Goal: Information Seeking & Learning: Learn about a topic

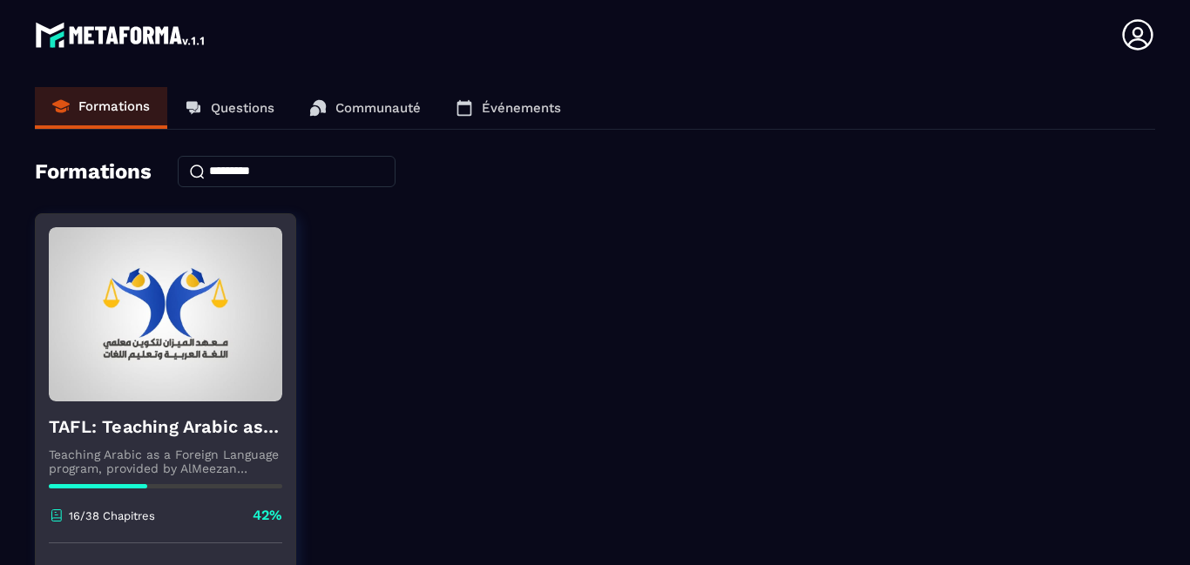
click at [151, 533] on div "16/38 Chapitres 42%" at bounding box center [165, 524] width 233 height 37
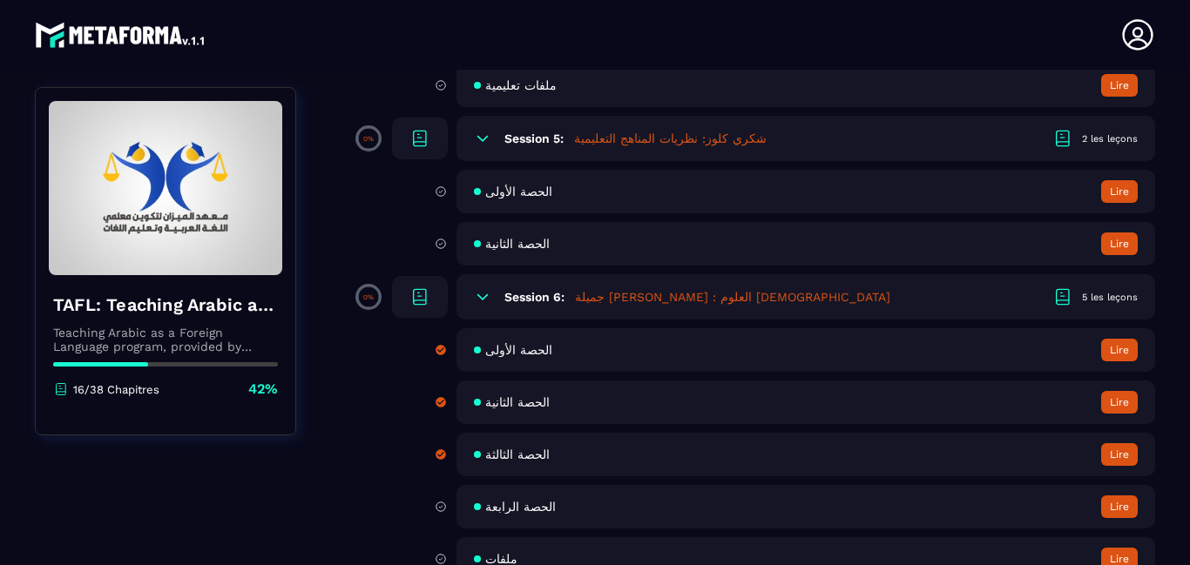
scroll to position [1185, 0]
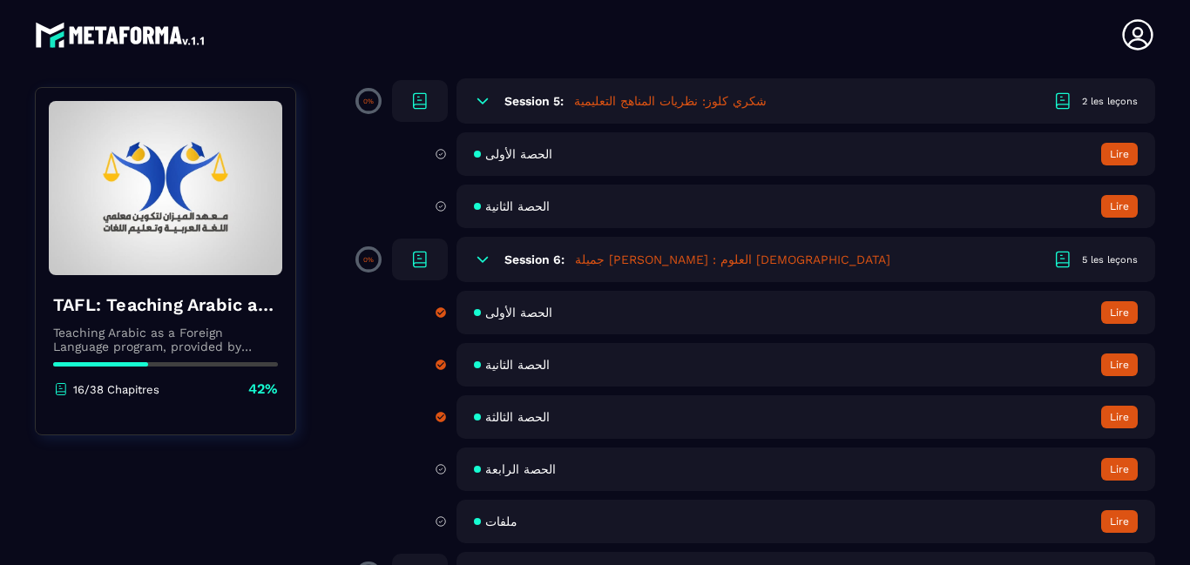
click at [1114, 429] on button "Lire" at bounding box center [1119, 417] width 37 height 23
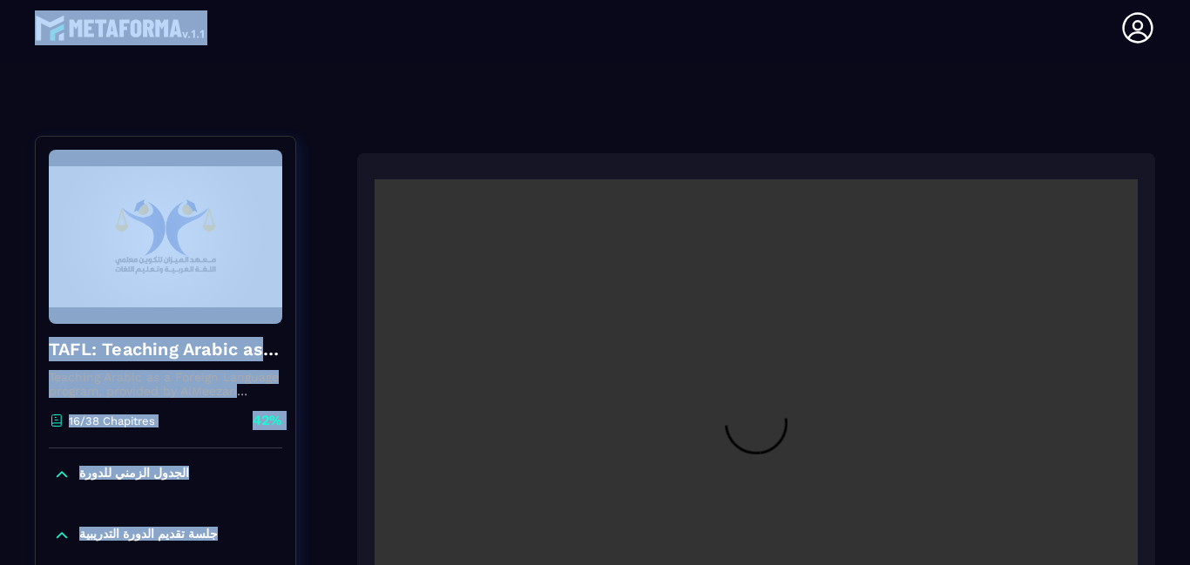
scroll to position [186, 0]
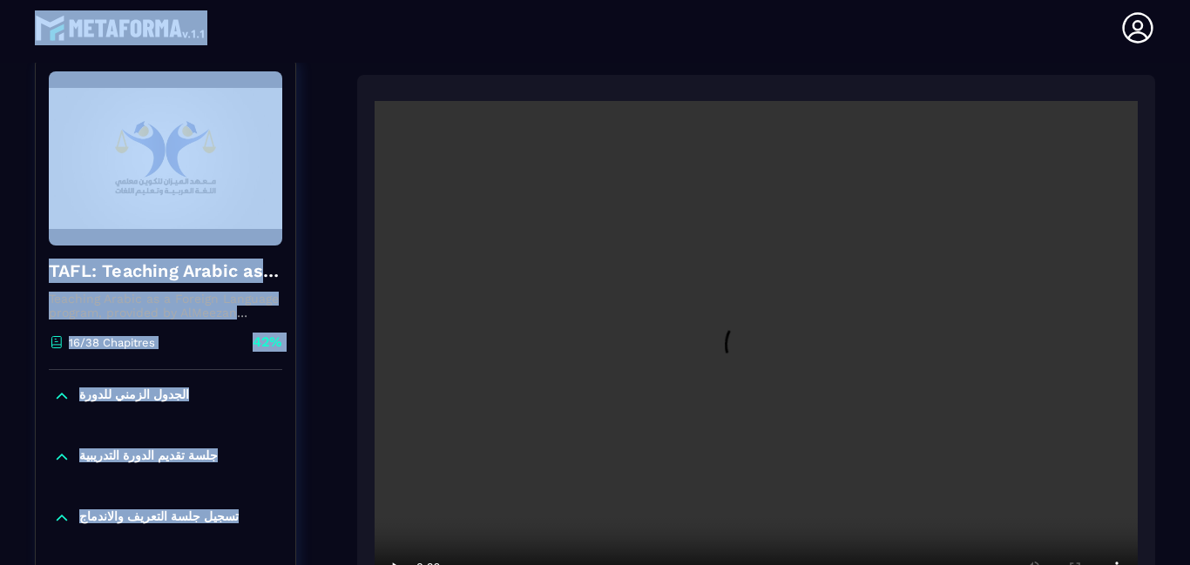
click at [375, 502] on video at bounding box center [756, 355] width 763 height 509
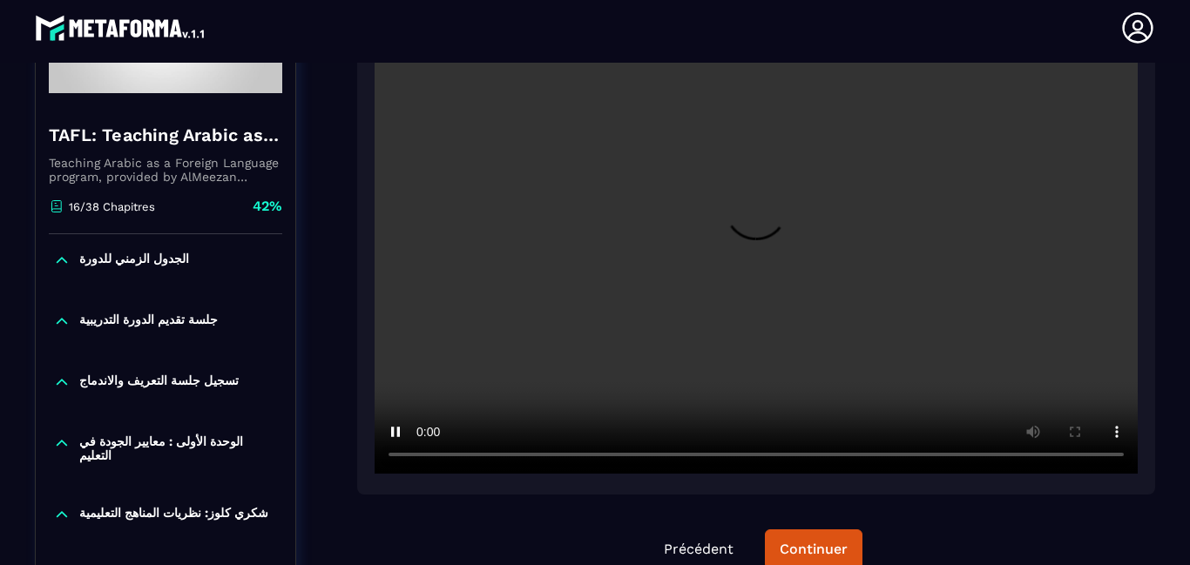
scroll to position [430, 0]
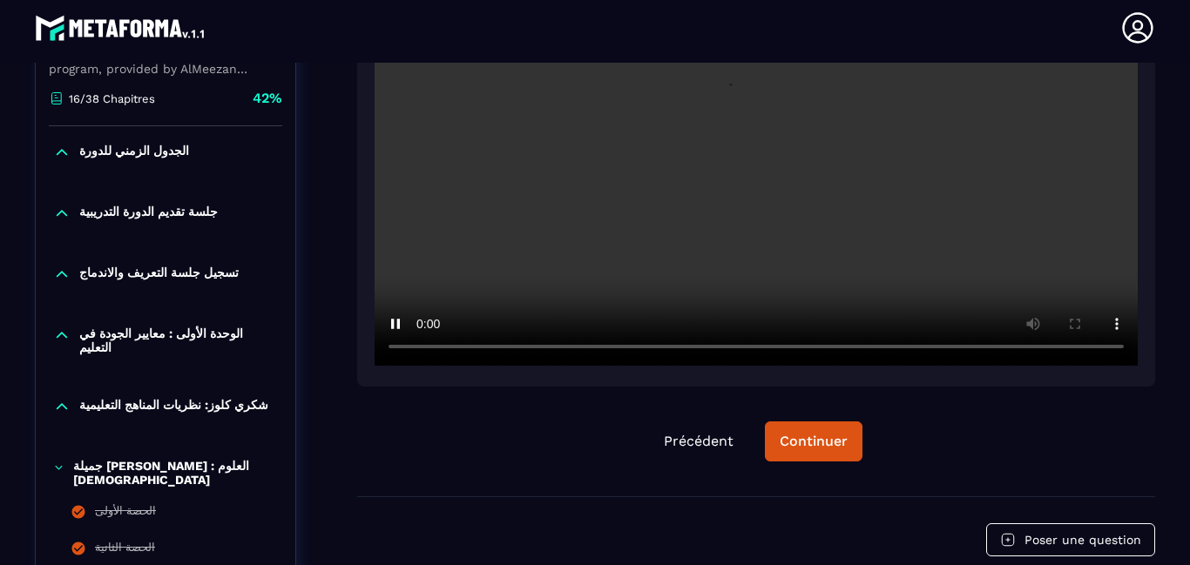
click at [361, 229] on div at bounding box center [756, 109] width 798 height 556
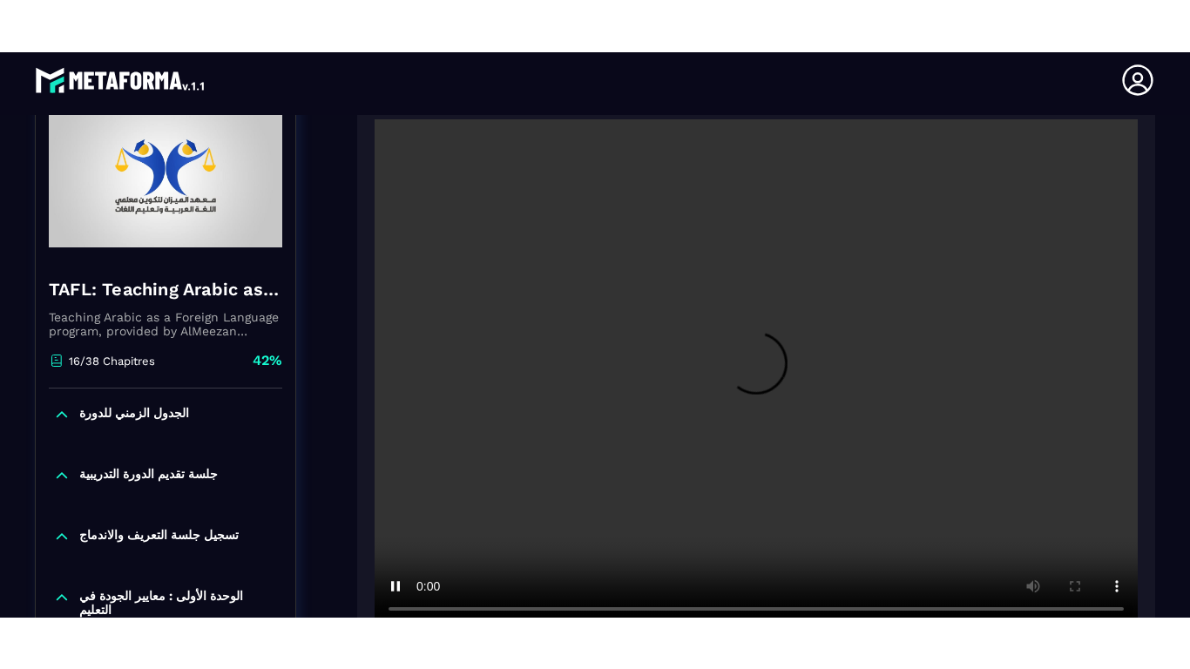
scroll to position [221, 0]
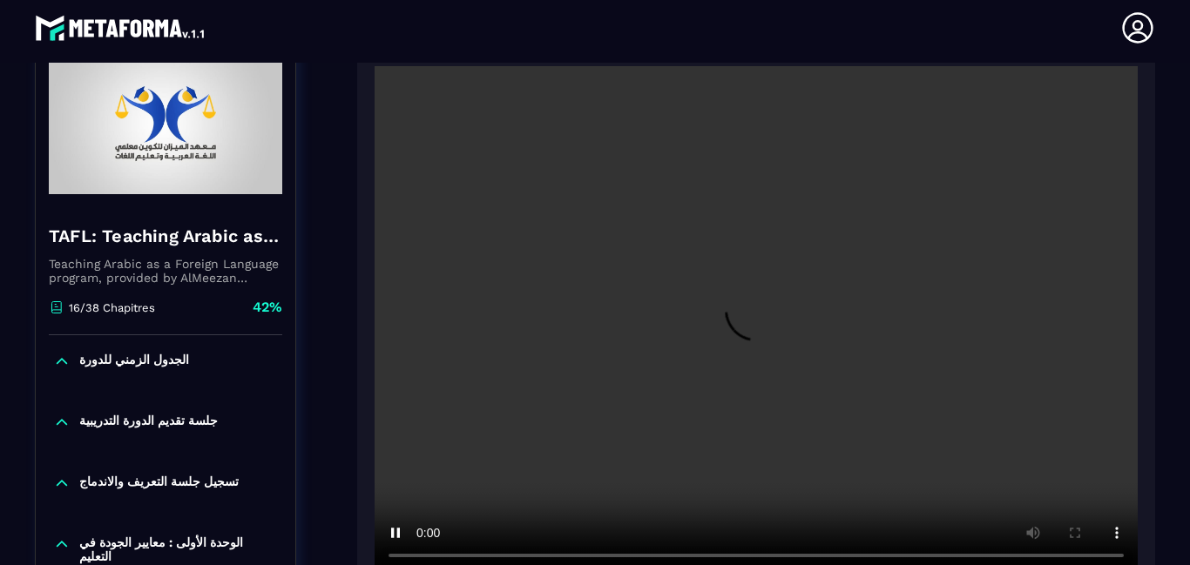
click at [1025, 365] on video at bounding box center [756, 320] width 763 height 509
